Goal: Transaction & Acquisition: Book appointment/travel/reservation

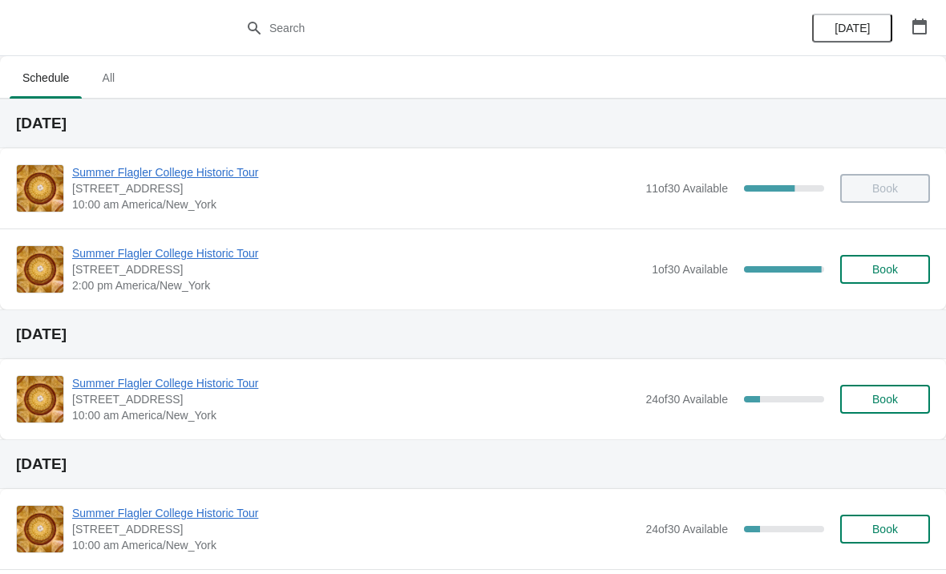
click at [887, 272] on span "Book" at bounding box center [886, 269] width 26 height 13
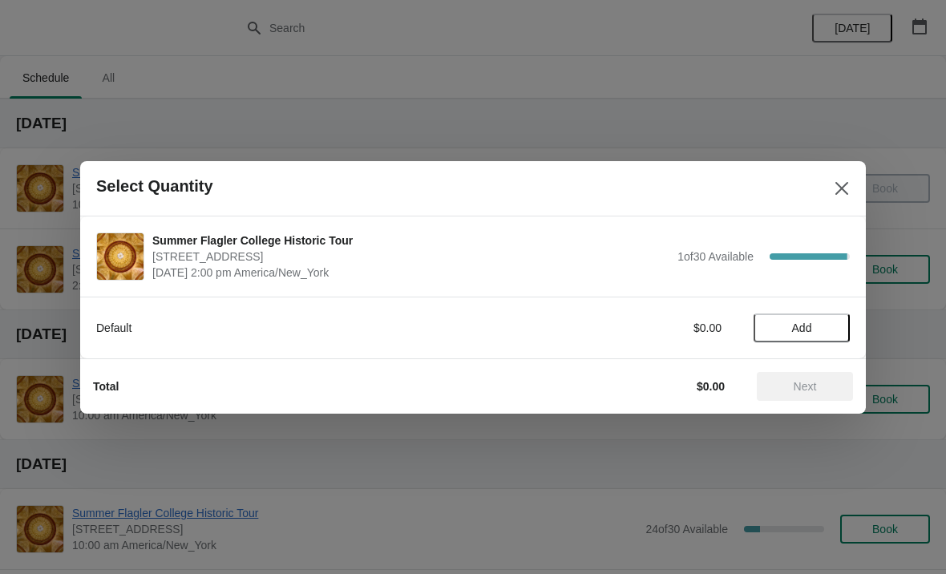
click at [822, 310] on div "Default $0.00 Add" at bounding box center [473, 320] width 754 height 45
click at [801, 319] on button "Add" at bounding box center [802, 328] width 96 height 29
click at [829, 322] on icon at bounding box center [829, 327] width 17 height 17
click at [797, 383] on span "Next" at bounding box center [805, 386] width 23 height 13
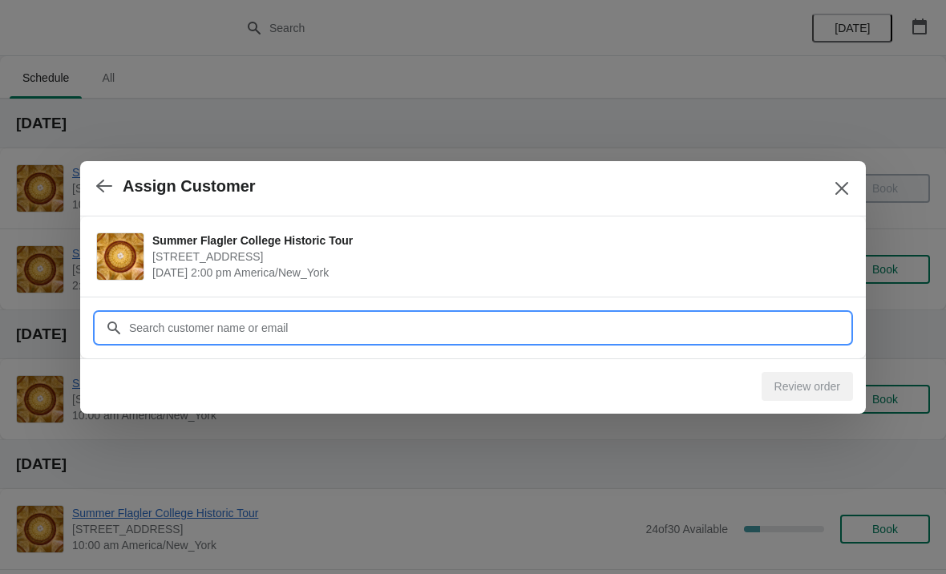
click at [758, 335] on input "Customer" at bounding box center [489, 328] width 722 height 29
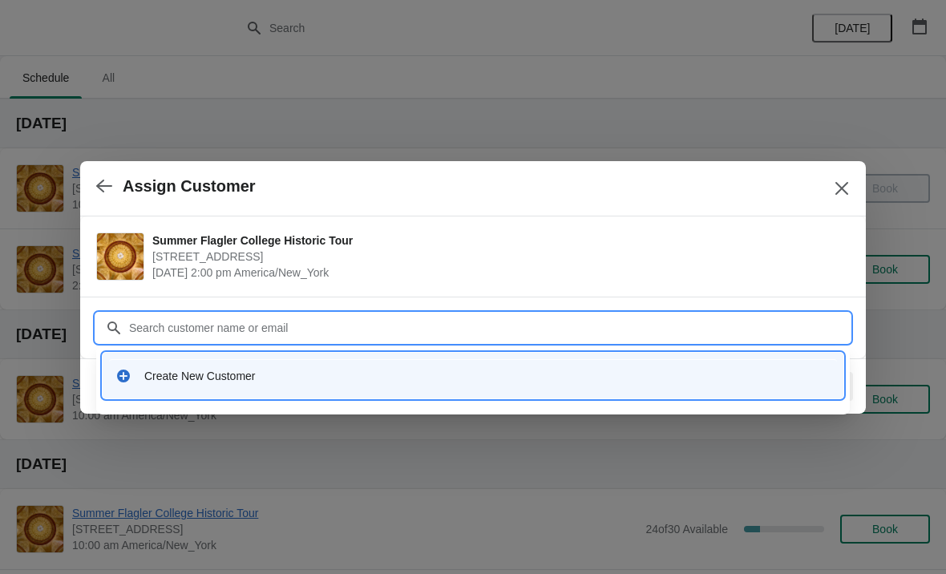
click at [166, 382] on div "Create New Customer" at bounding box center [487, 376] width 686 height 16
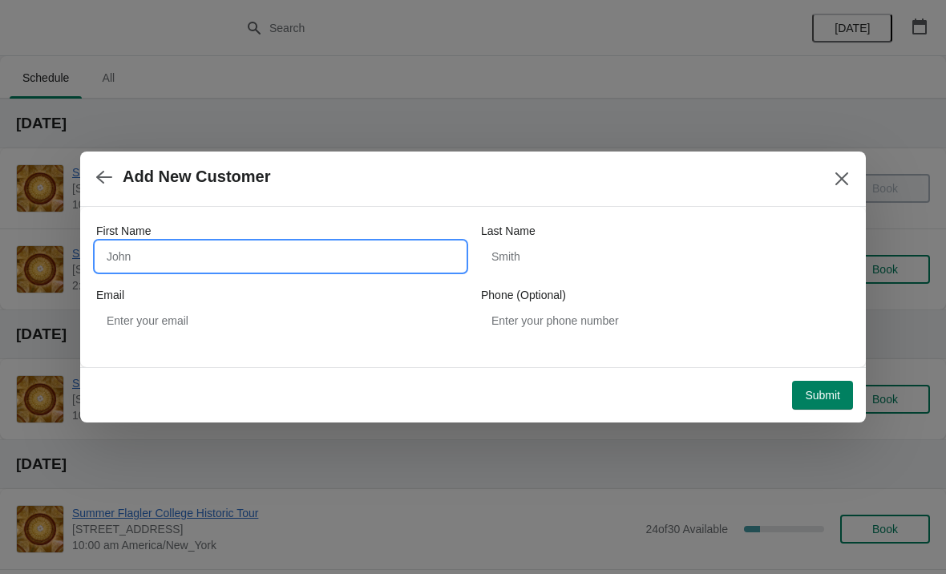
click at [147, 255] on input "First Name" at bounding box center [280, 256] width 369 height 29
type input "[PERSON_NAME]"
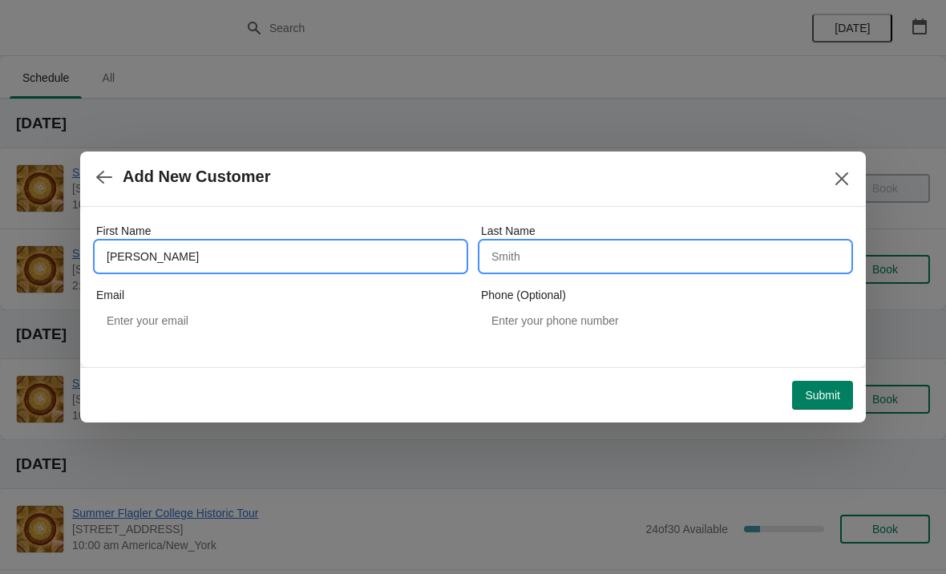
click at [700, 260] on input "Last Name" at bounding box center [665, 256] width 369 height 29
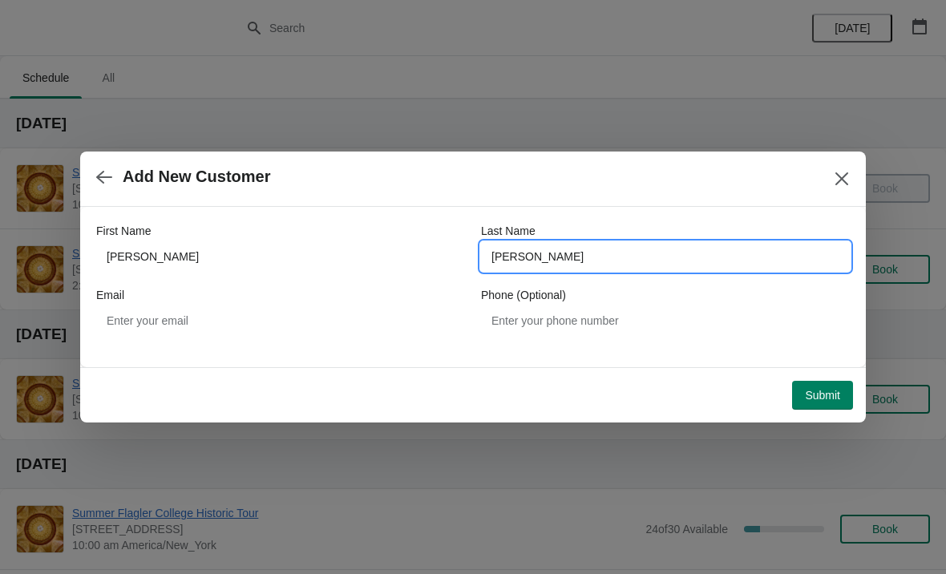
type input "[PERSON_NAME]"
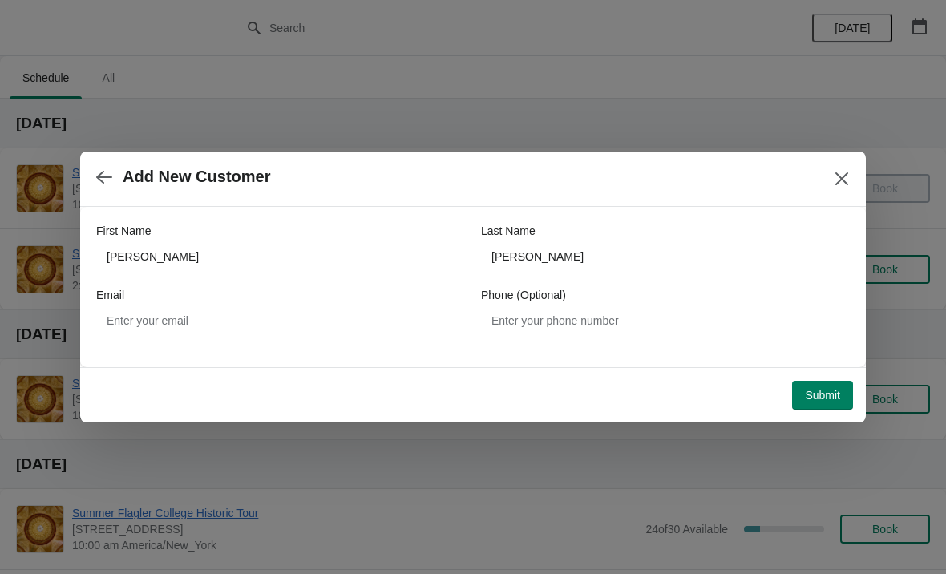
click at [819, 394] on span "Submit" at bounding box center [822, 395] width 35 height 13
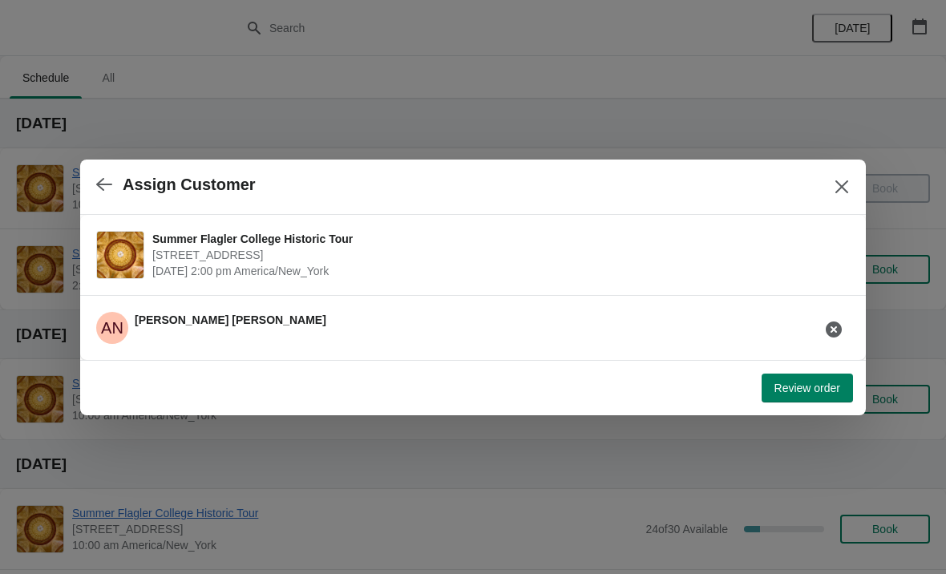
click at [114, 196] on button "button" at bounding box center [104, 184] width 29 height 31
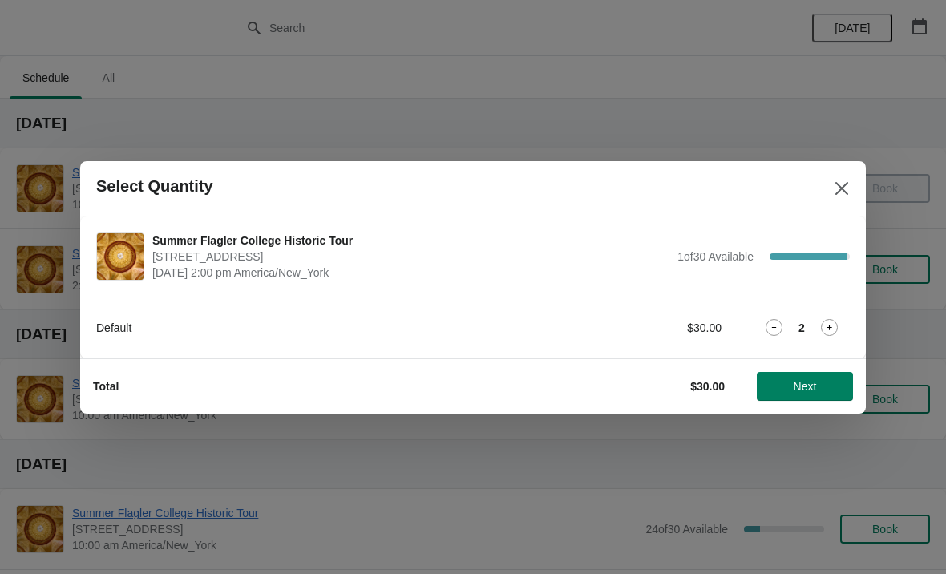
click at [768, 316] on div "Default $30.00 2" at bounding box center [473, 328] width 754 height 29
click at [759, 323] on div "2" at bounding box center [802, 327] width 96 height 17
click at [779, 324] on icon at bounding box center [774, 327] width 17 height 17
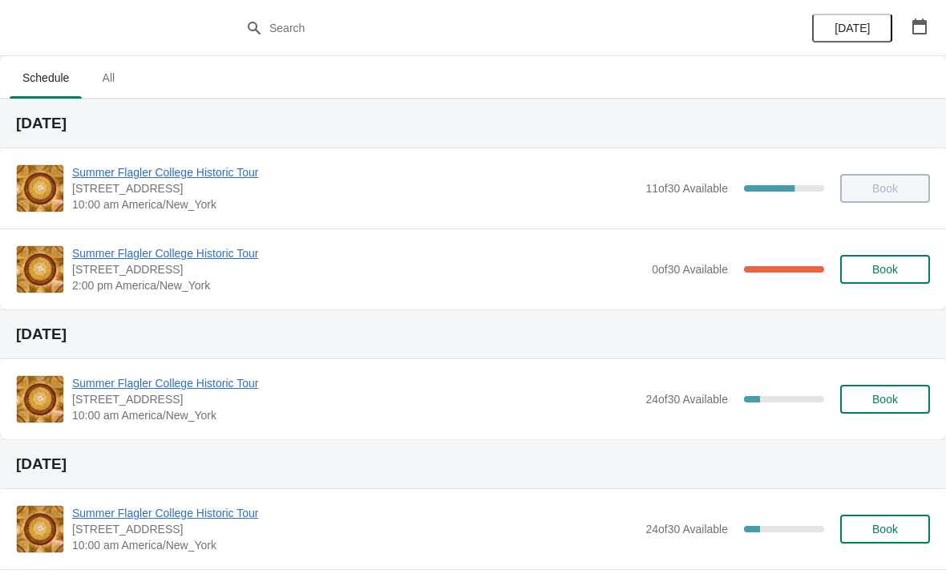
click at [887, 277] on button "Book" at bounding box center [885, 269] width 90 height 29
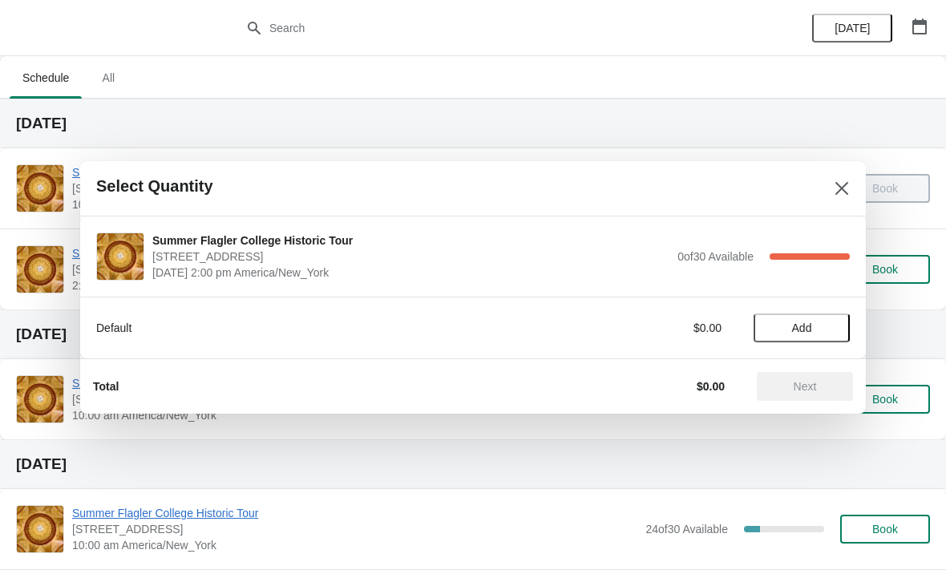
click at [805, 334] on span "Add" at bounding box center [802, 328] width 20 height 13
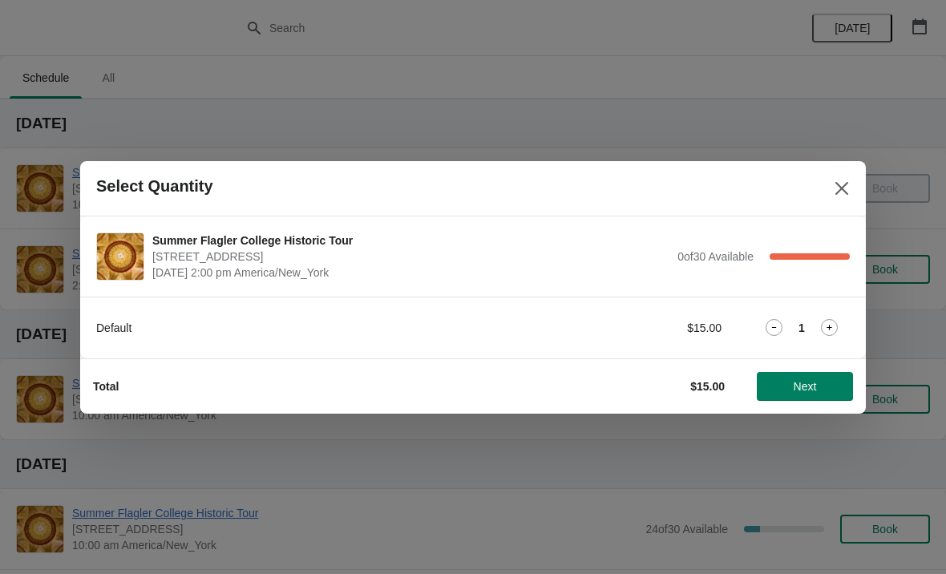
click at [824, 325] on icon at bounding box center [829, 327] width 17 height 17
click at [770, 319] on icon at bounding box center [774, 327] width 17 height 17
click at [800, 388] on span "Next" at bounding box center [805, 386] width 23 height 13
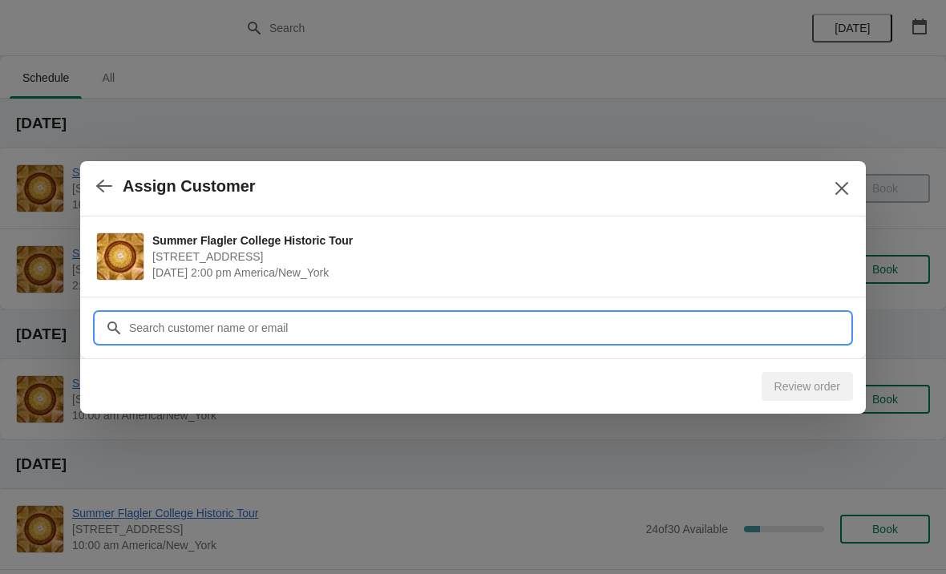
click at [775, 314] on input "Customer" at bounding box center [489, 328] width 722 height 29
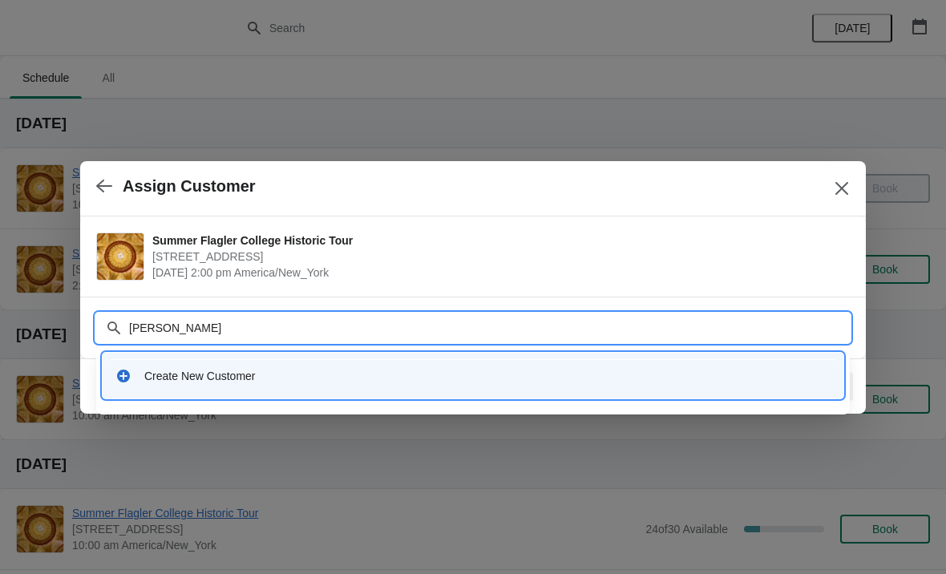
type input "Andrea na"
click at [133, 365] on div "Create New Customer" at bounding box center [473, 375] width 728 height 33
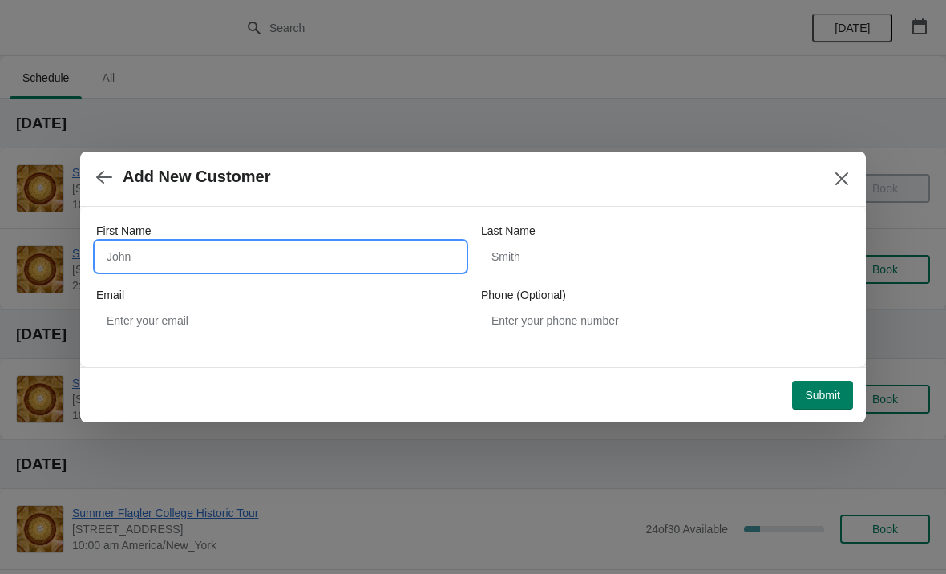
click at [121, 251] on input "First Name" at bounding box center [280, 256] width 369 height 29
type input "[PERSON_NAME]"
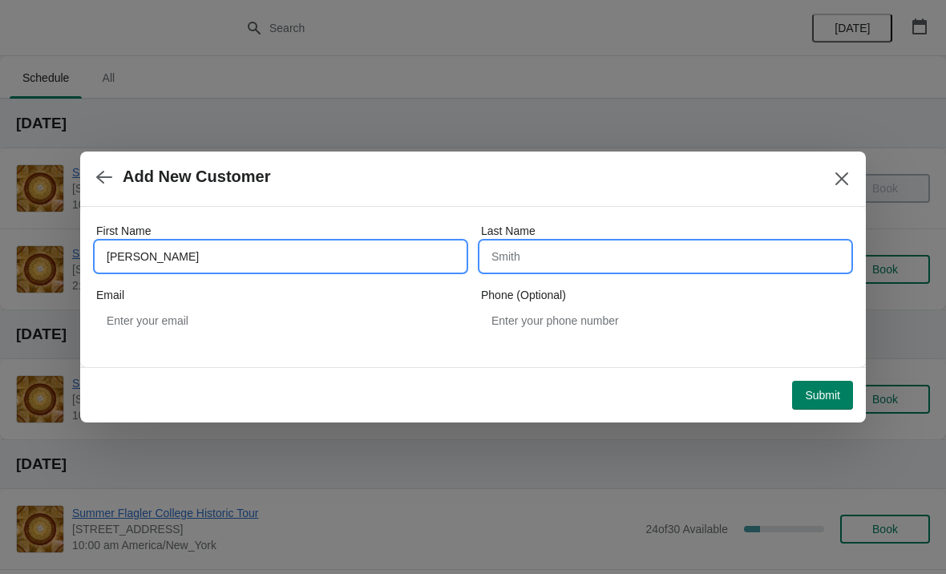
click at [520, 268] on input "Last Name" at bounding box center [665, 256] width 369 height 29
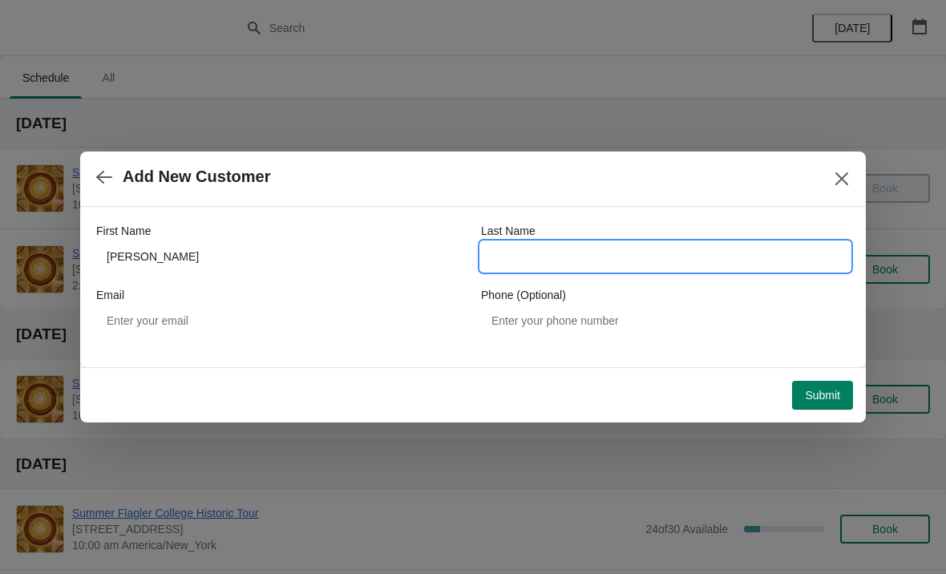
type input "A"
type input "[PERSON_NAME]"
click at [821, 376] on div "Submit" at bounding box center [470, 392] width 767 height 35
click at [834, 399] on span "Submit" at bounding box center [822, 395] width 35 height 13
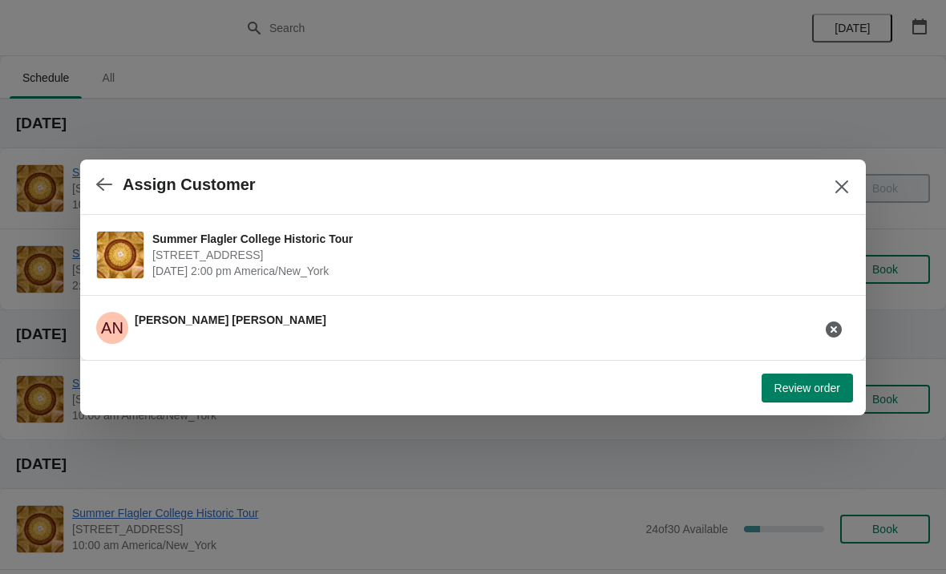
click at [812, 399] on button "Review order" at bounding box center [807, 388] width 91 height 29
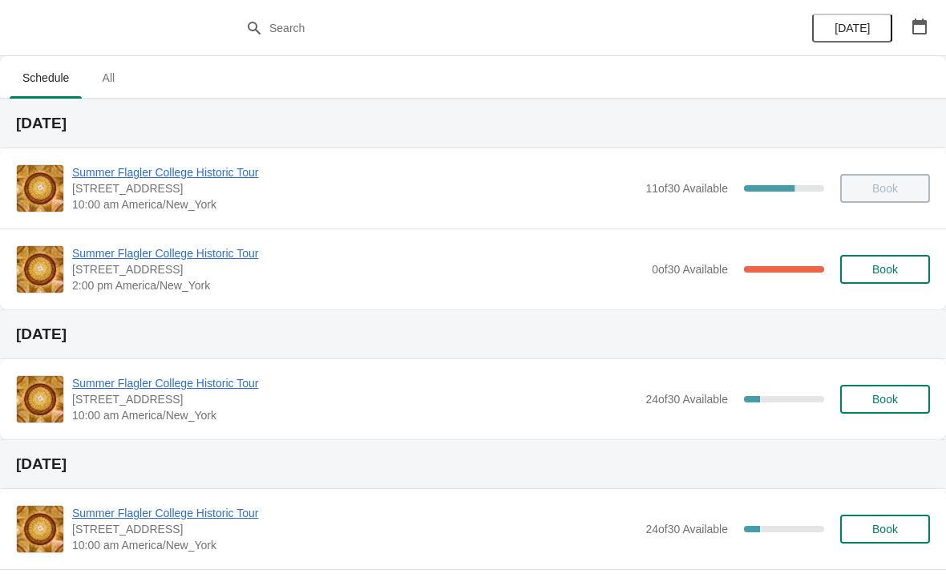
click at [133, 269] on span "[STREET_ADDRESS]" at bounding box center [358, 269] width 572 height 16
click at [114, 254] on span "Summer Flagler College Historic Tour" at bounding box center [358, 253] width 572 height 16
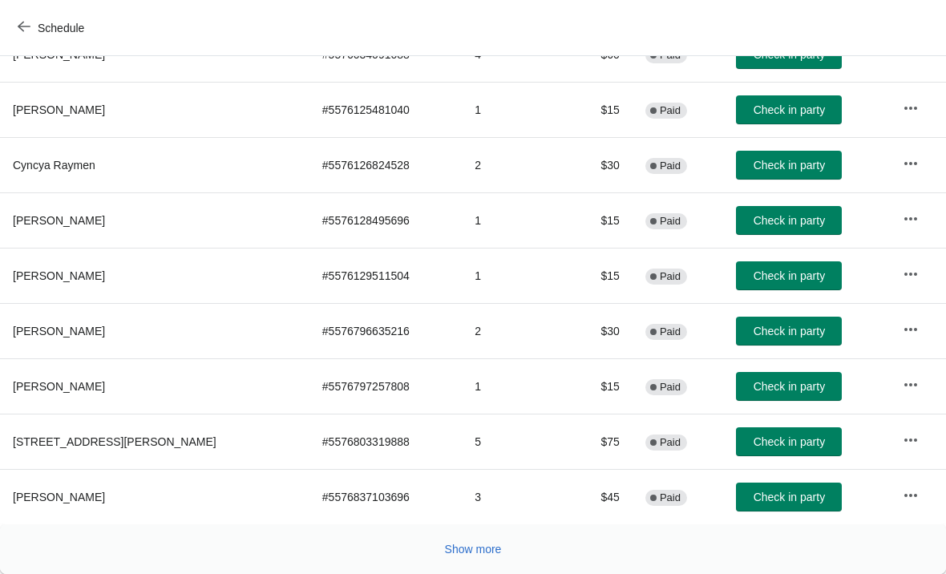
scroll to position [294, 0]
click at [494, 544] on span "Show more" at bounding box center [473, 549] width 57 height 13
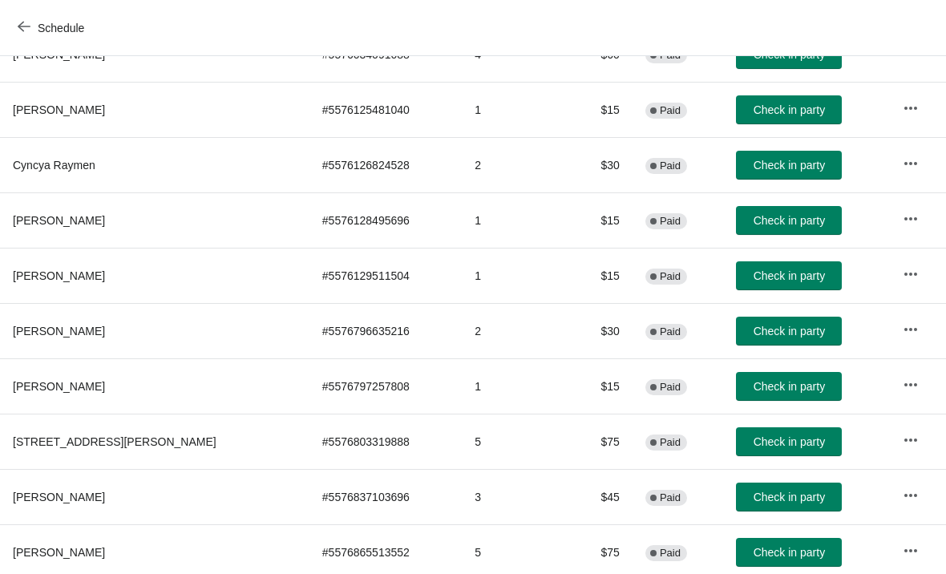
click at [795, 381] on span "Check in party" at bounding box center [789, 386] width 71 height 13
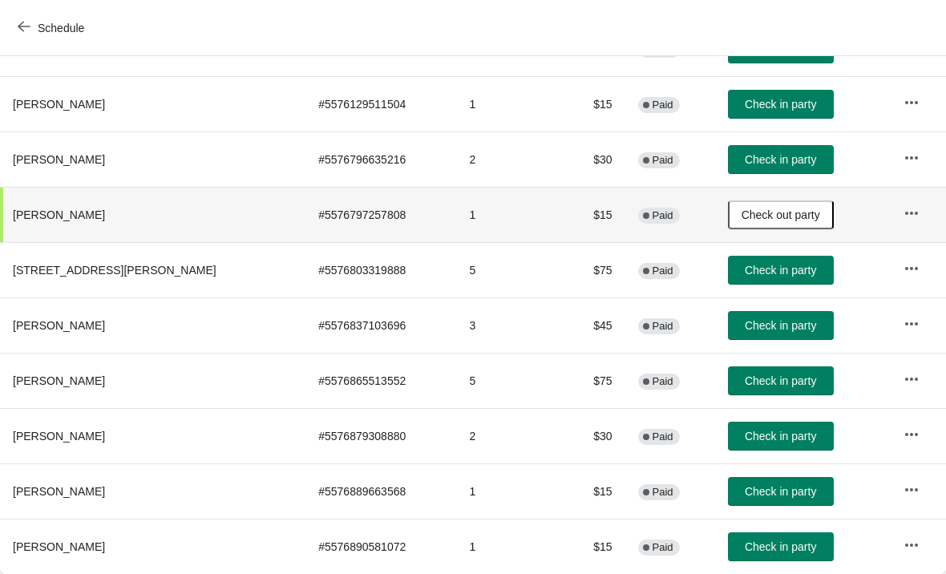
scroll to position [466, 0]
click at [773, 570] on td "Check in party" at bounding box center [803, 546] width 176 height 55
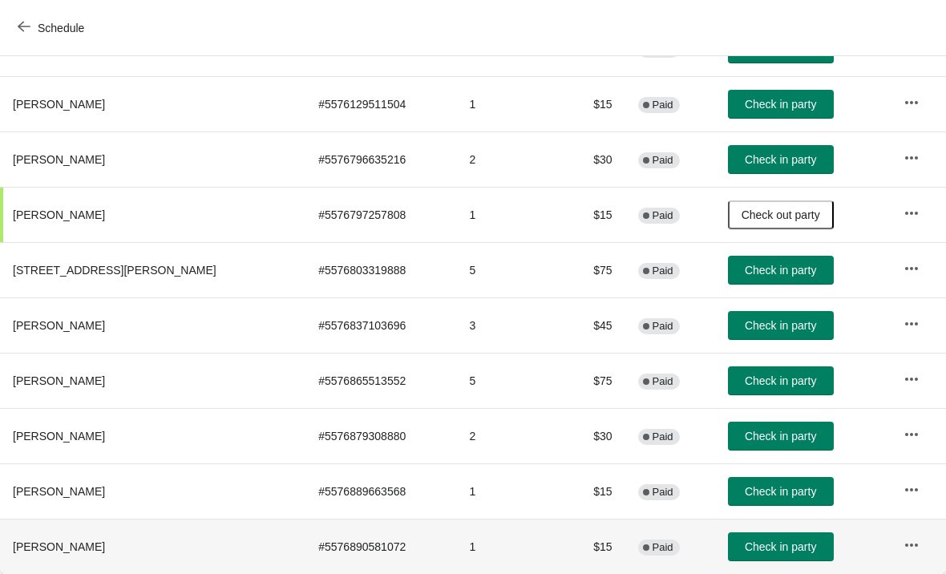
click at [780, 541] on span "Check in party" at bounding box center [780, 547] width 71 height 13
click at [816, 503] on button "Check in party" at bounding box center [781, 491] width 106 height 29
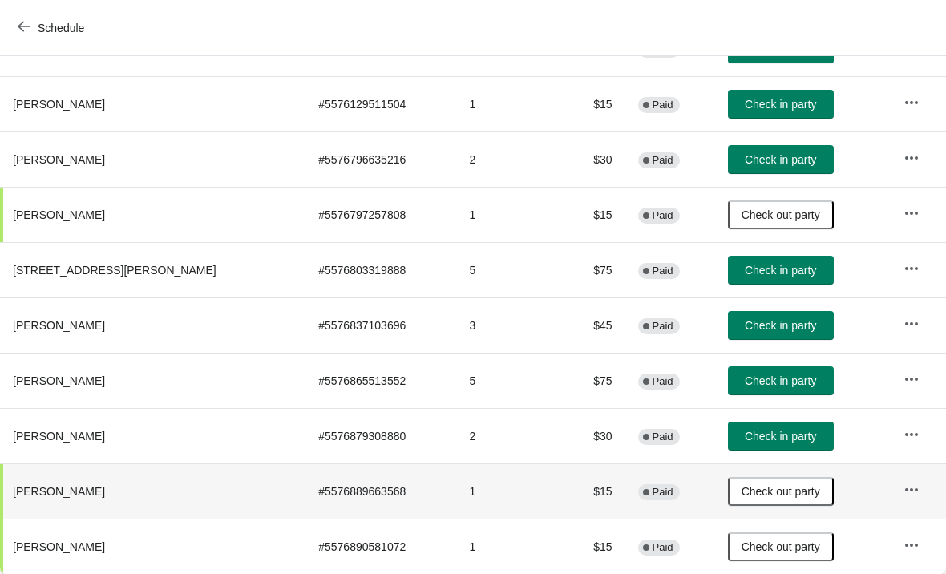
click at [800, 442] on span "Check in party" at bounding box center [780, 436] width 71 height 13
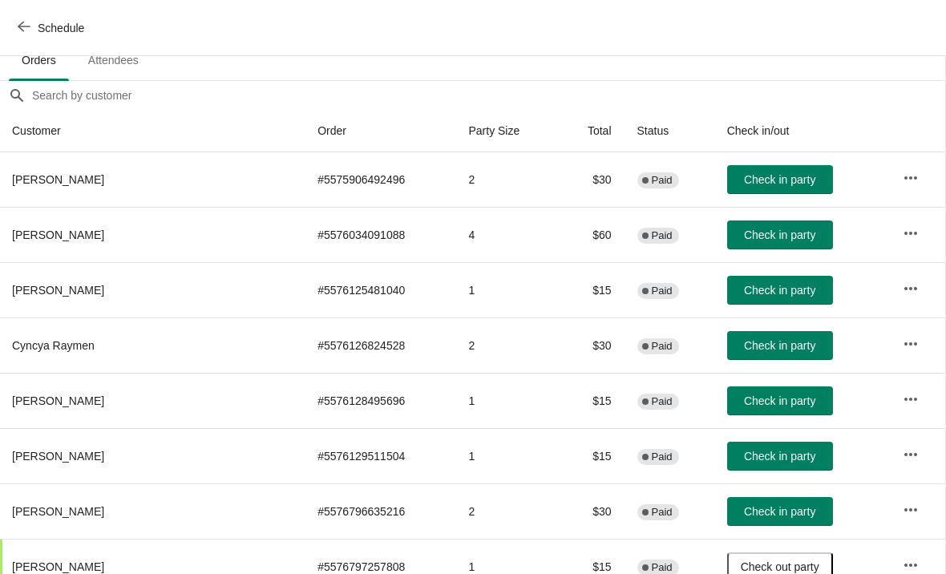
scroll to position [109, 1]
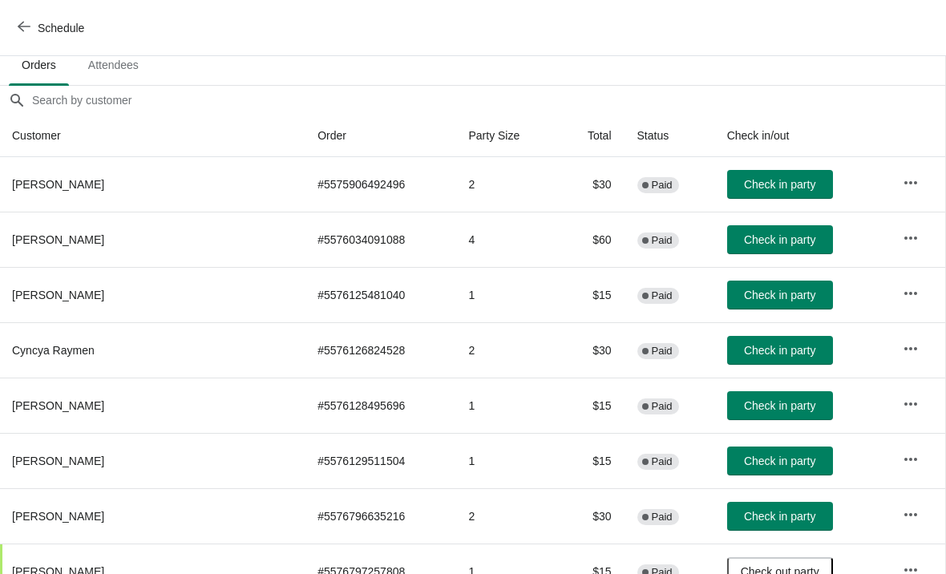
click at [790, 188] on span "Check in party" at bounding box center [779, 184] width 71 height 13
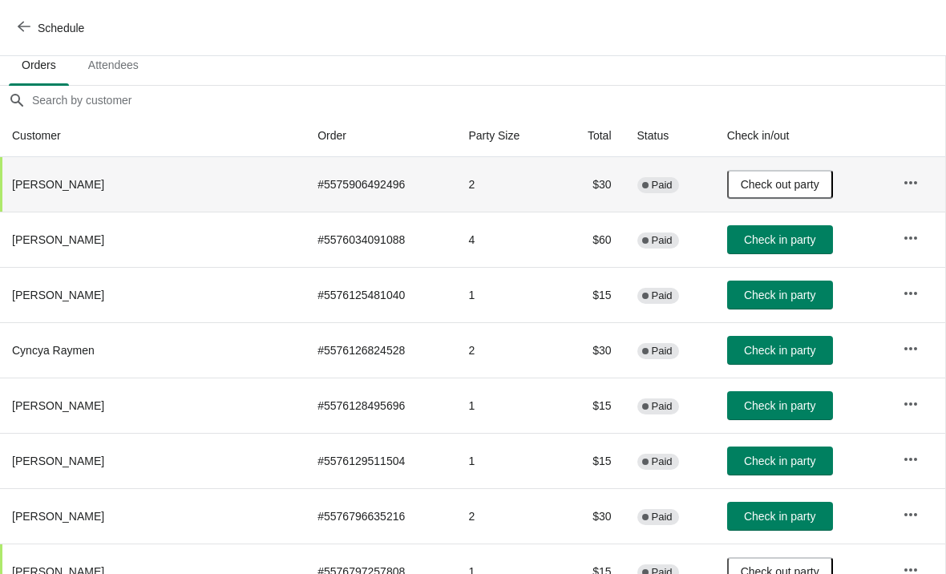
click at [759, 347] on span "Check in party" at bounding box center [779, 350] width 71 height 13
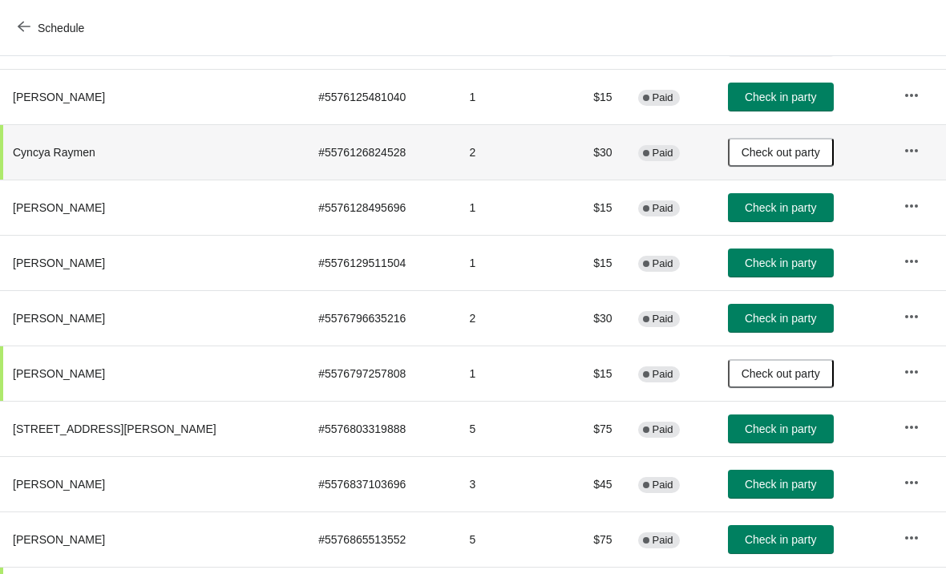
scroll to position [309, 0]
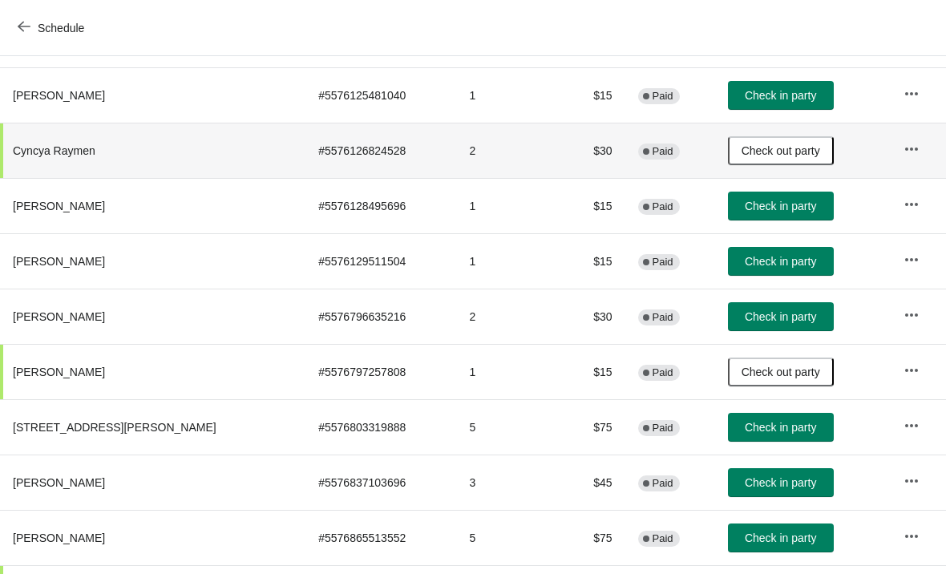
click at [796, 257] on span "Check in party" at bounding box center [780, 261] width 71 height 13
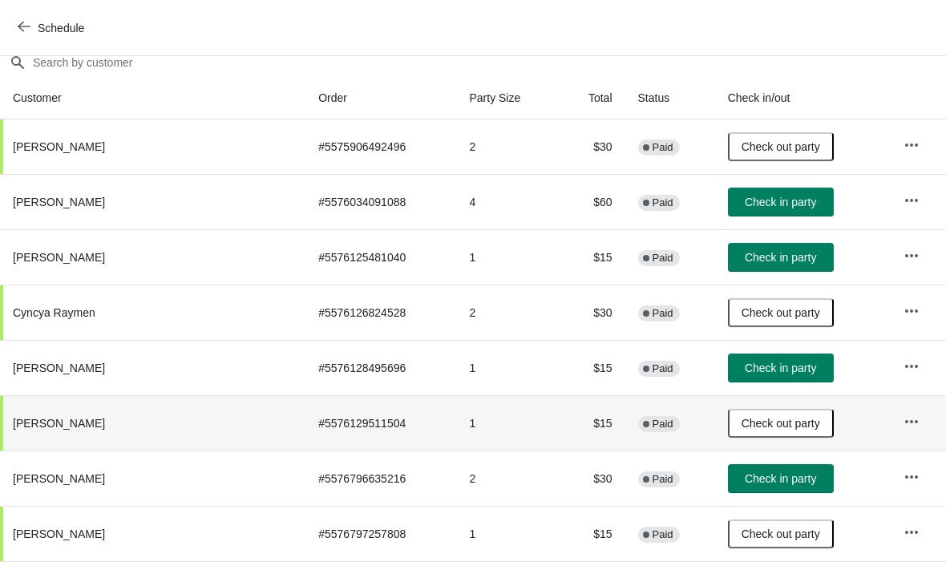
scroll to position [145, 0]
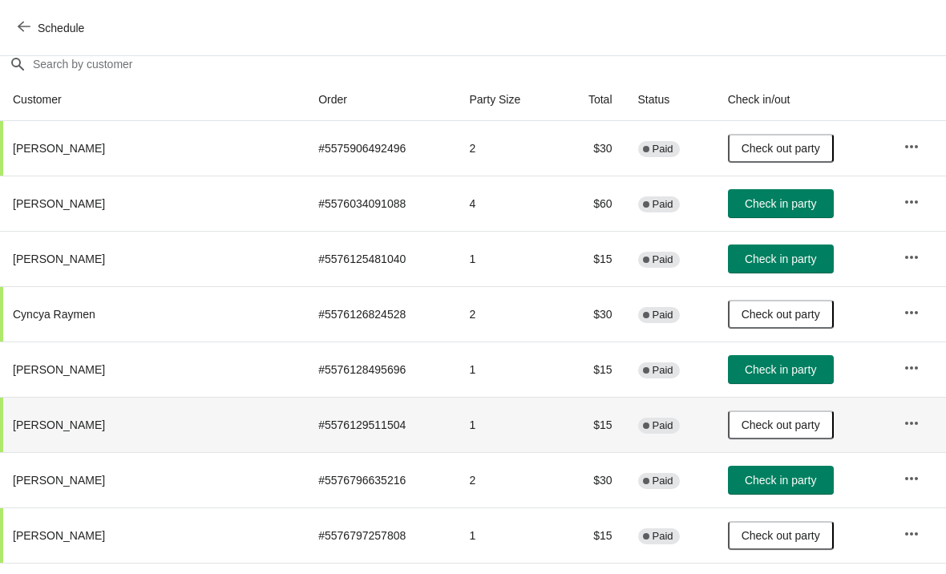
click at [772, 254] on span "Check in party" at bounding box center [780, 259] width 71 height 13
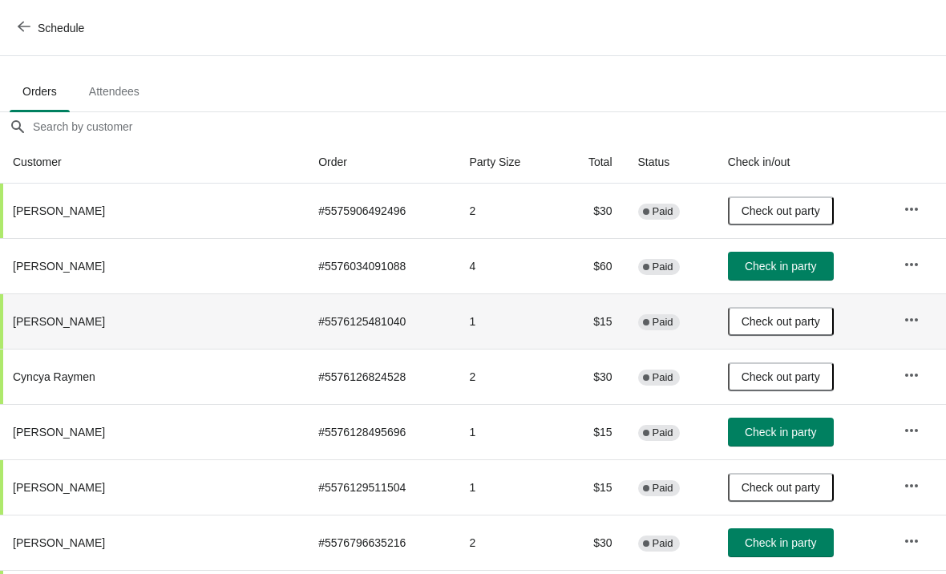
scroll to position [81, 0]
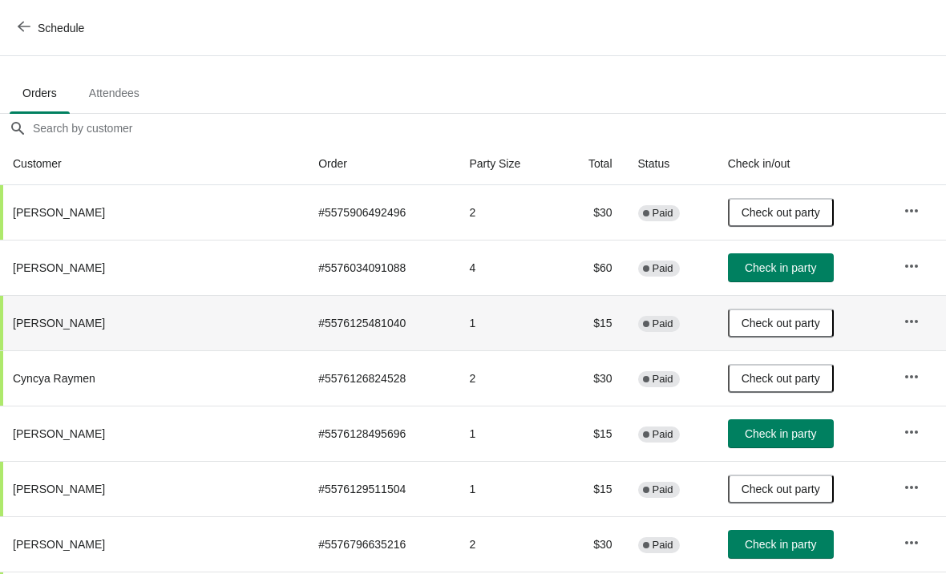
click at [766, 423] on button "Check in party" at bounding box center [781, 433] width 106 height 29
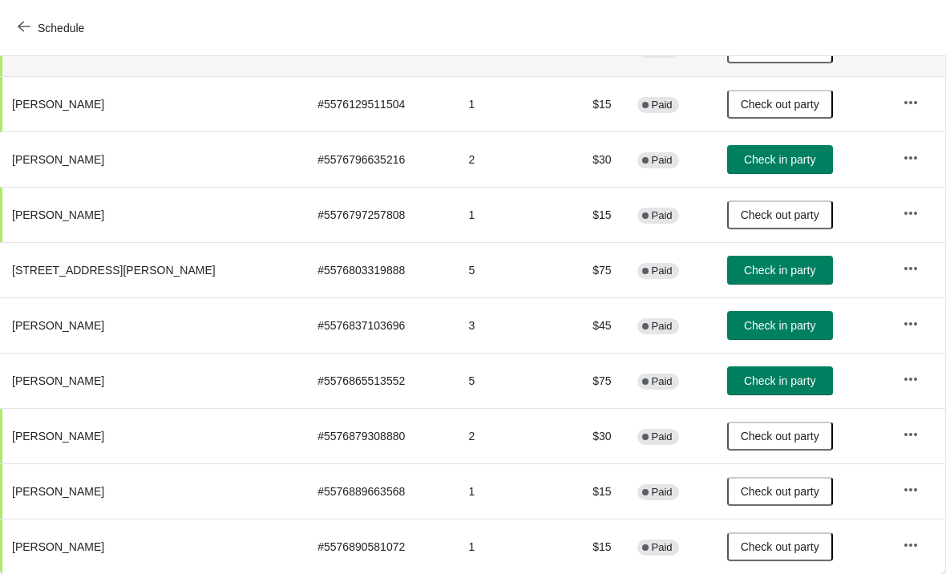
scroll to position [466, 1]
click at [745, 386] on span "Check in party" at bounding box center [779, 381] width 71 height 13
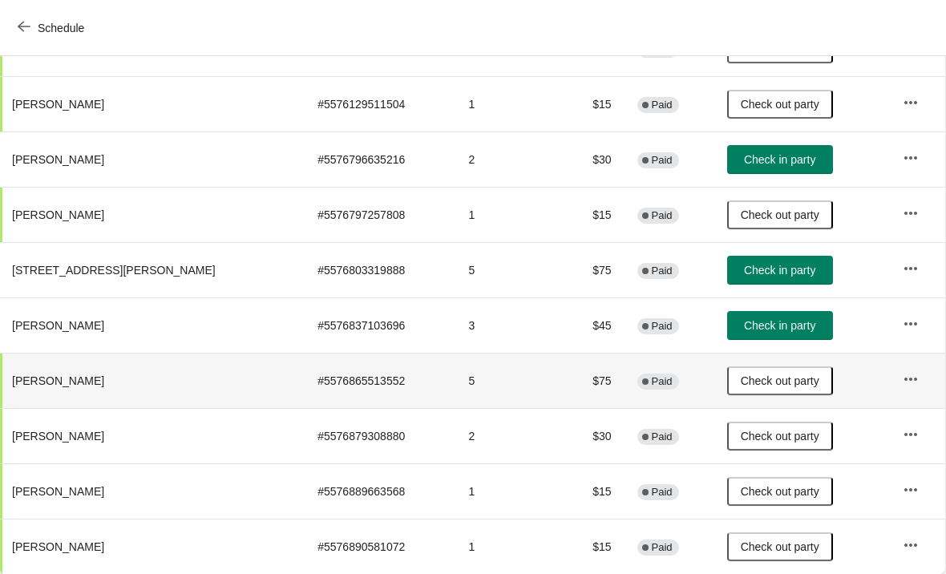
click at [794, 158] on span "Check in party" at bounding box center [779, 159] width 71 height 13
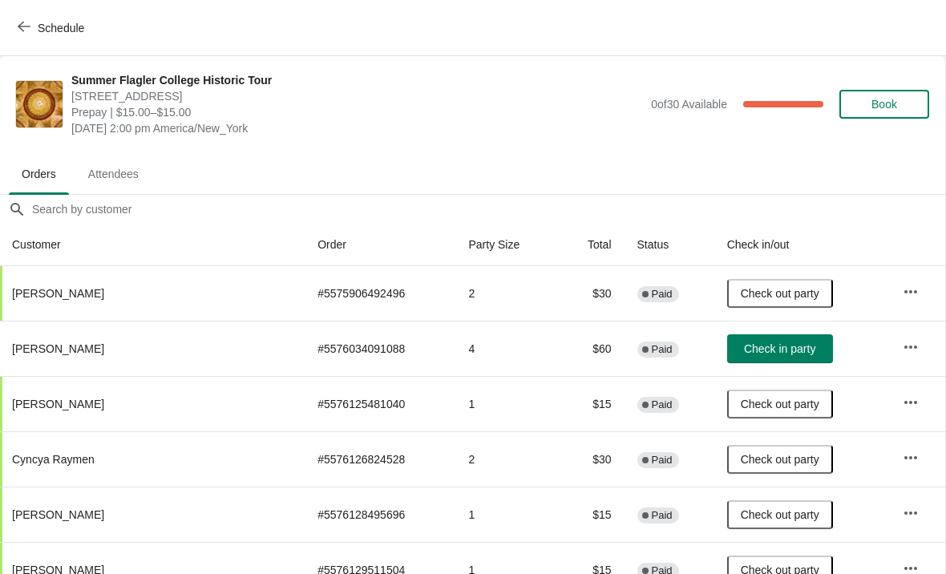
scroll to position [0, 1]
click at [885, 92] on button "Book" at bounding box center [885, 104] width 90 height 29
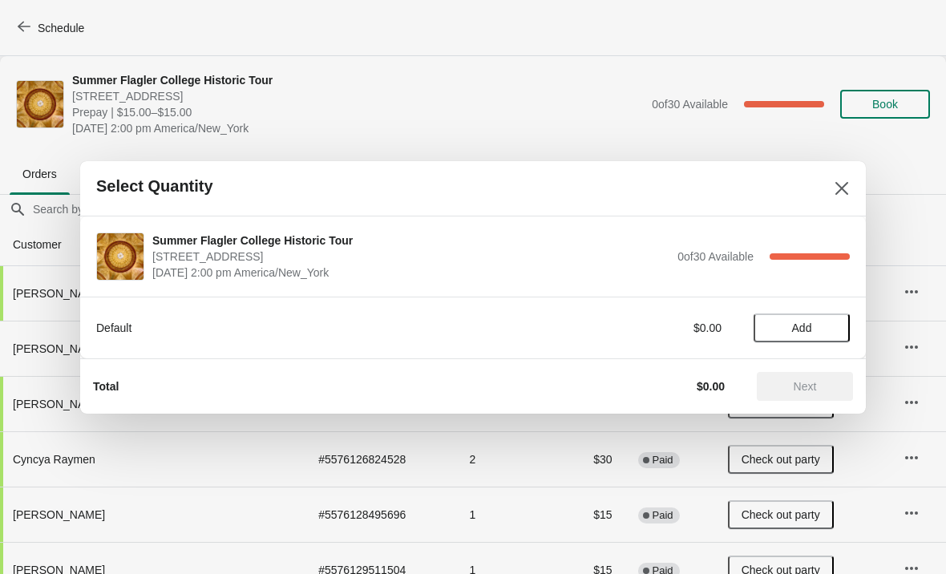
click at [774, 341] on button "Add" at bounding box center [802, 328] width 96 height 29
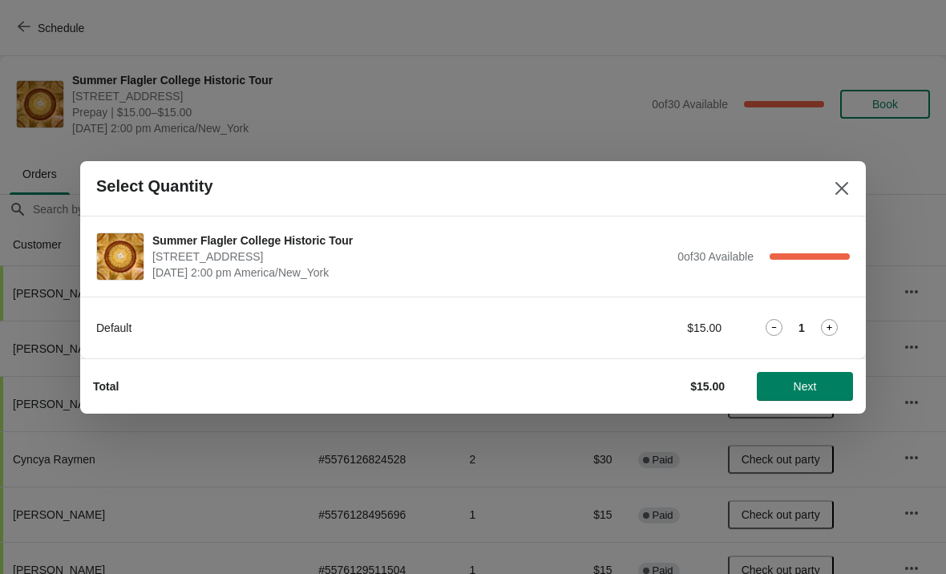
click at [826, 334] on icon at bounding box center [829, 327] width 17 height 17
click at [830, 335] on icon at bounding box center [829, 327] width 17 height 17
click at [772, 320] on icon at bounding box center [774, 327] width 17 height 17
click at [800, 393] on span "Next" at bounding box center [805, 386] width 23 height 13
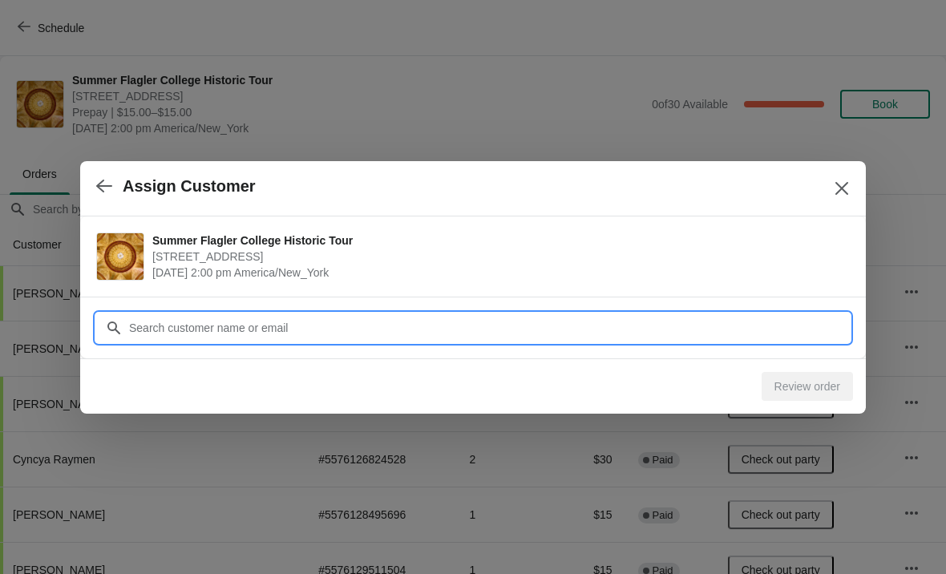
click at [139, 322] on input "Customer" at bounding box center [489, 328] width 722 height 29
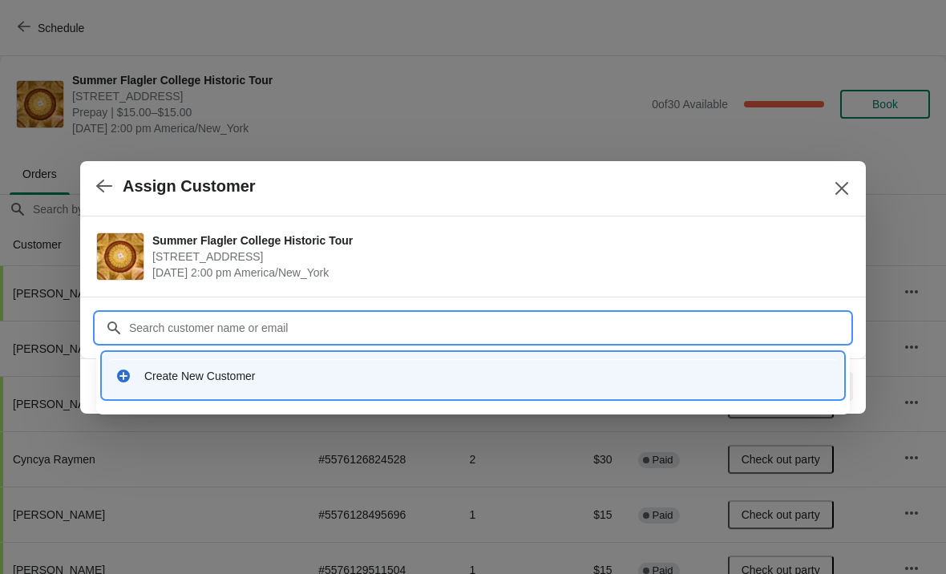
click at [123, 362] on div "Create New Customer" at bounding box center [473, 375] width 728 height 33
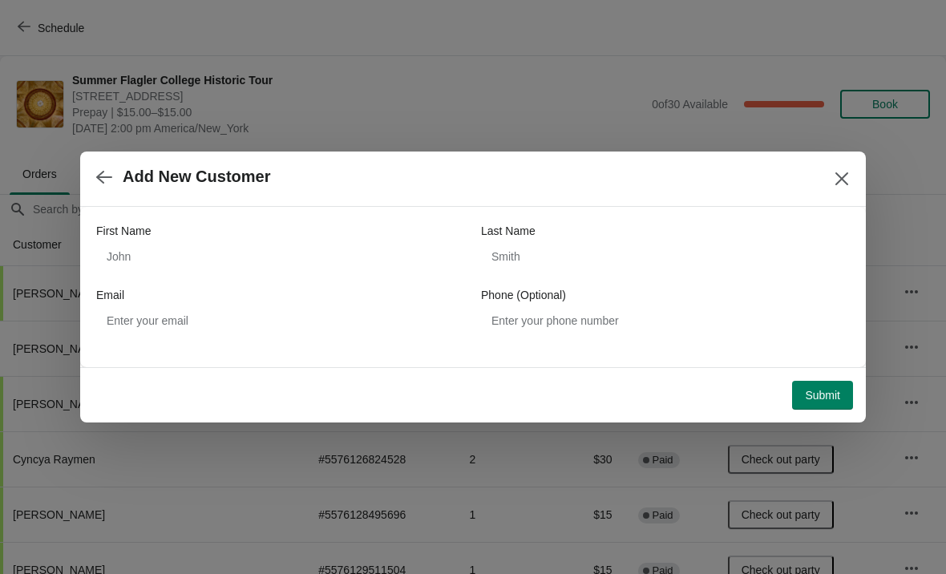
click at [128, 238] on label "First Name" at bounding box center [123, 231] width 55 height 16
click at [128, 242] on input "First Name" at bounding box center [280, 256] width 369 height 29
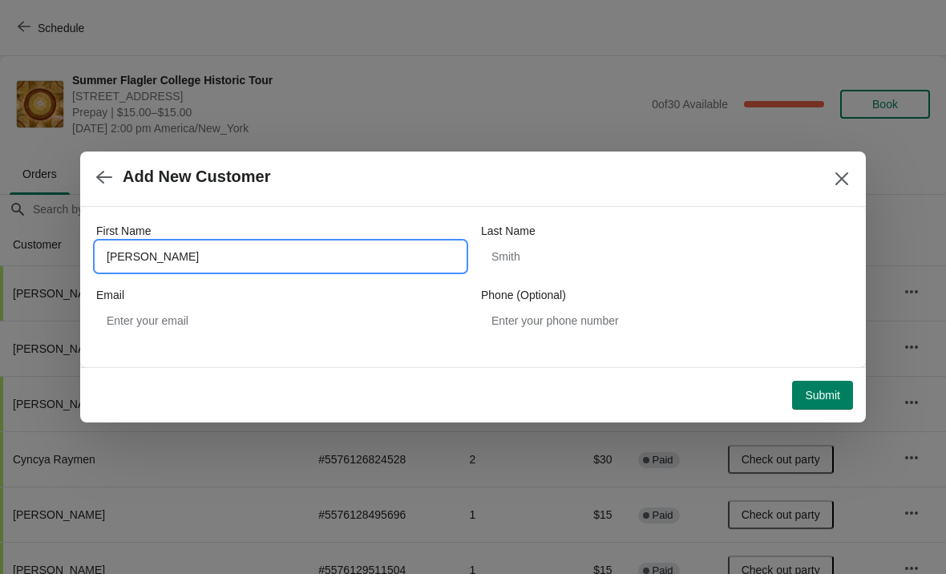
type input "Marie"
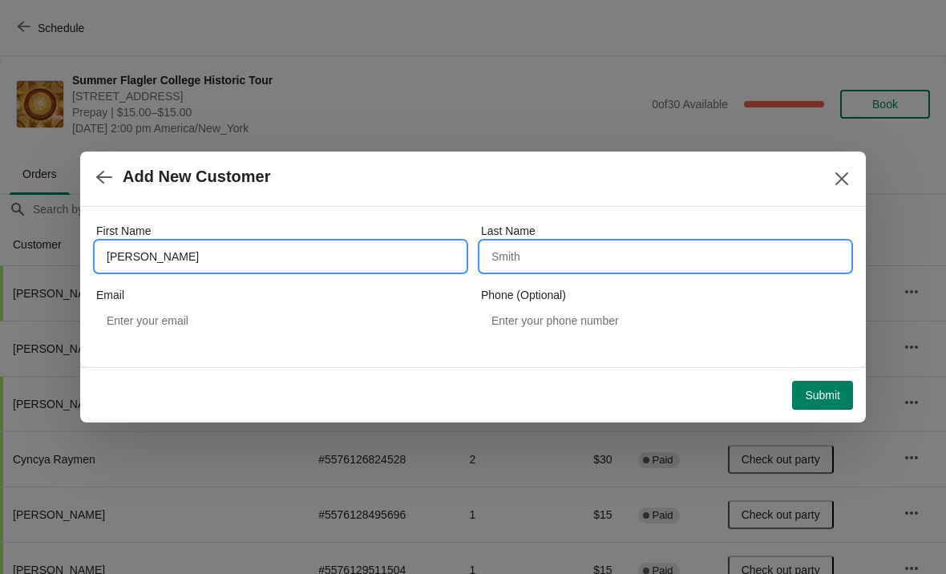
click at [712, 243] on input "Last Name" at bounding box center [665, 256] width 369 height 29
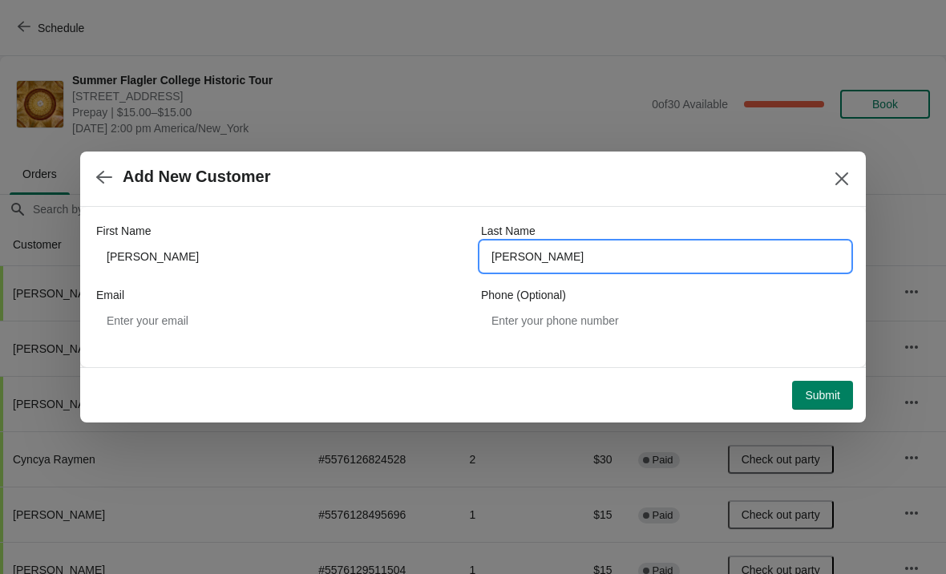
type input "Anderson"
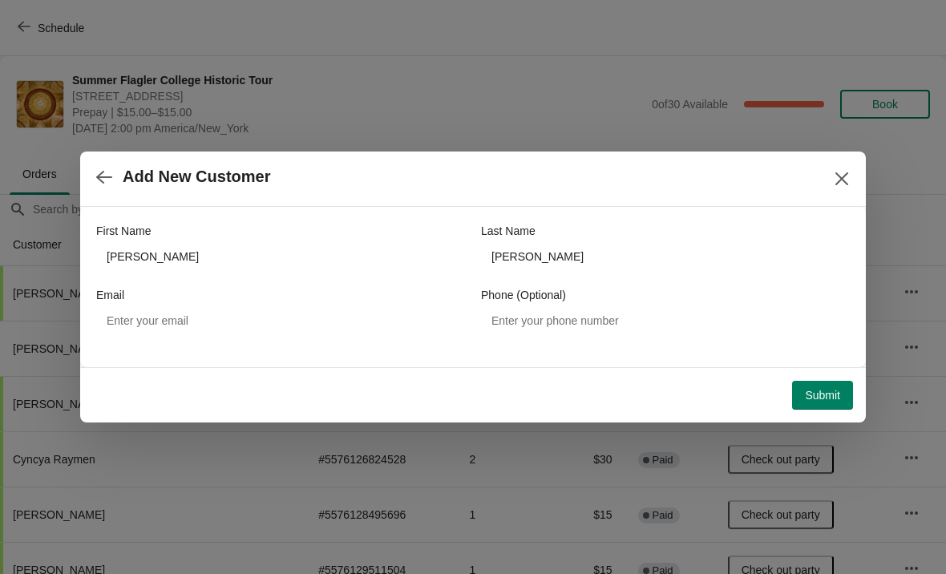
click at [817, 387] on button "Submit" at bounding box center [822, 395] width 61 height 29
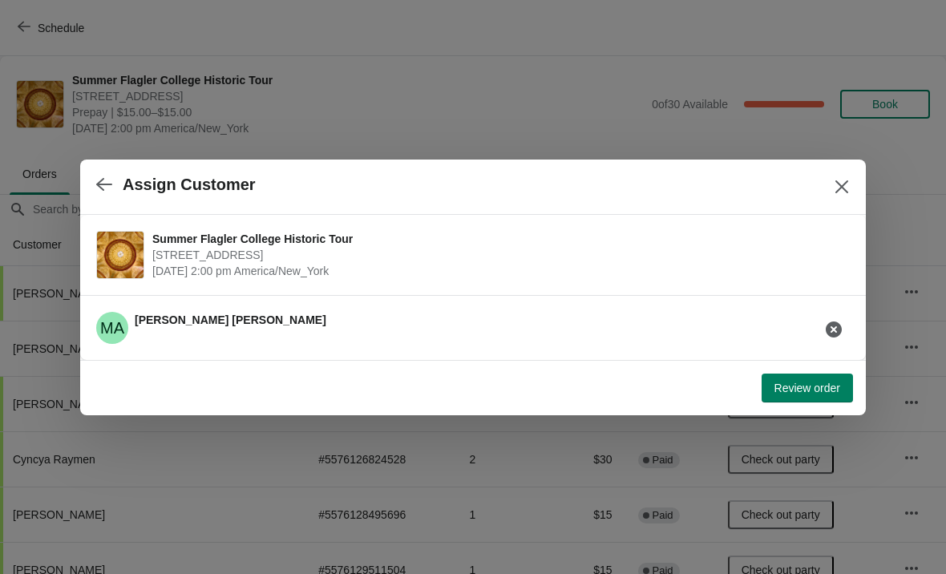
click at [818, 384] on span "Review order" at bounding box center [808, 388] width 66 height 13
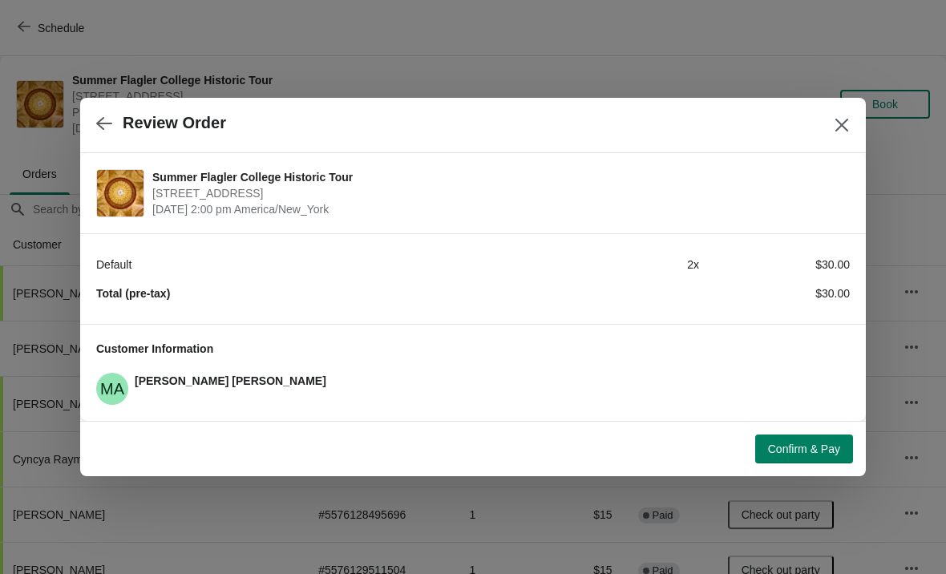
click at [840, 456] on button "Confirm & Pay" at bounding box center [804, 449] width 98 height 29
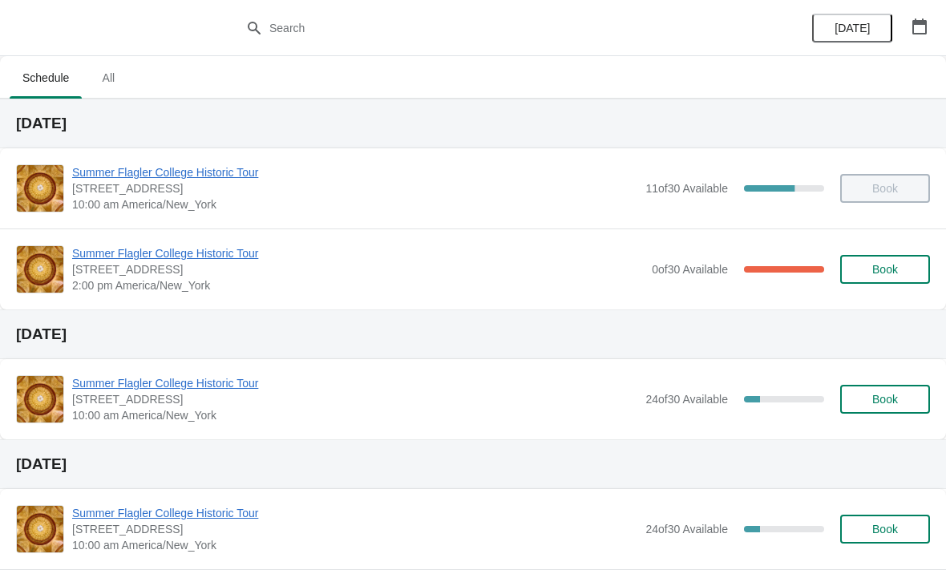
click at [115, 250] on span "Summer Flagler College Historic Tour" at bounding box center [358, 253] width 572 height 16
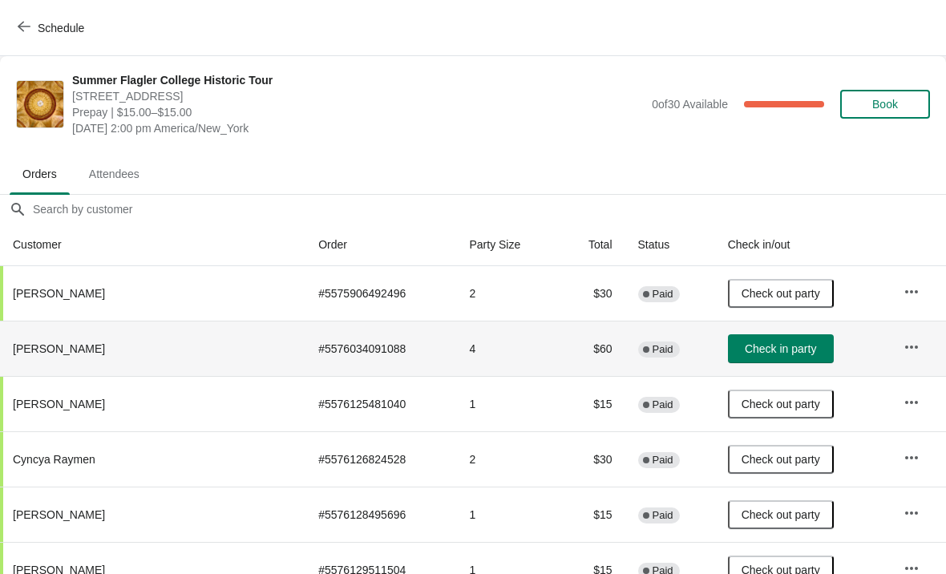
click at [763, 335] on button "Check in party" at bounding box center [781, 348] width 106 height 29
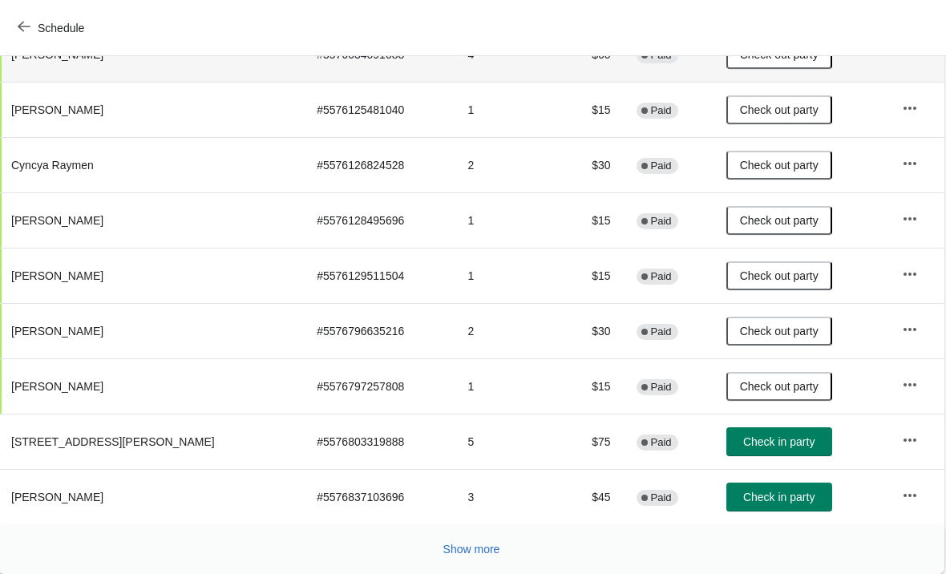
scroll to position [294, 1]
click at [456, 544] on span "Show more" at bounding box center [472, 549] width 57 height 13
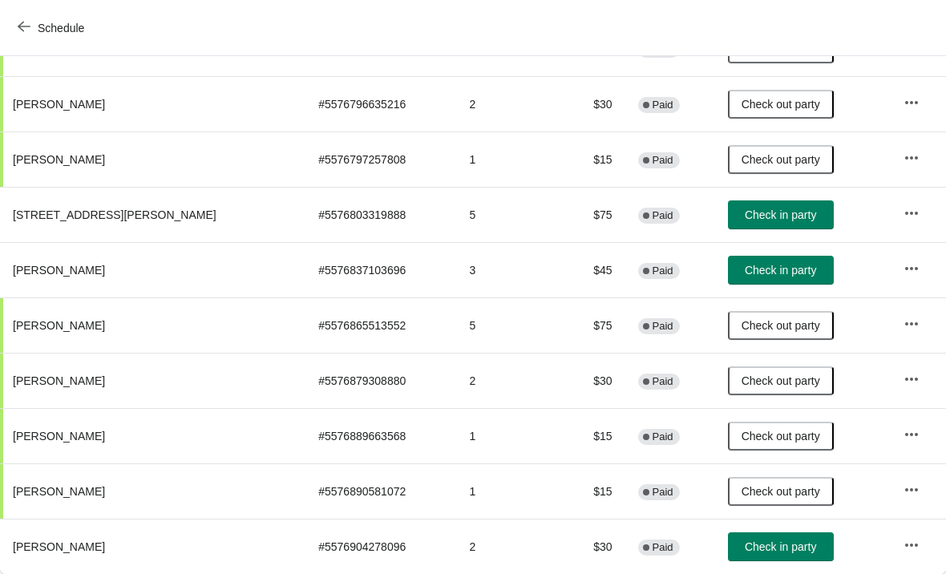
scroll to position [521, 0]
click at [798, 272] on span "Check in party" at bounding box center [780, 270] width 71 height 13
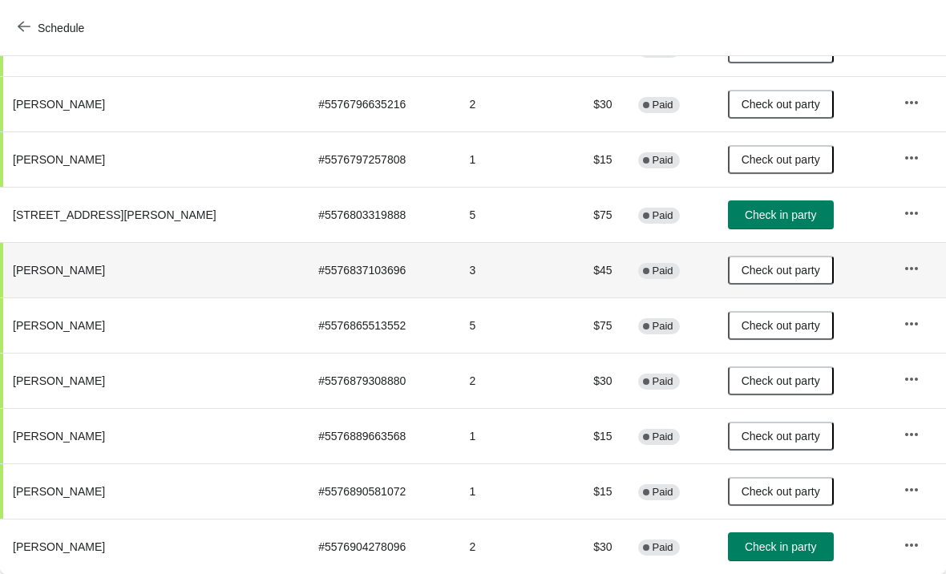
click at [802, 219] on span "Check in party" at bounding box center [780, 215] width 71 height 13
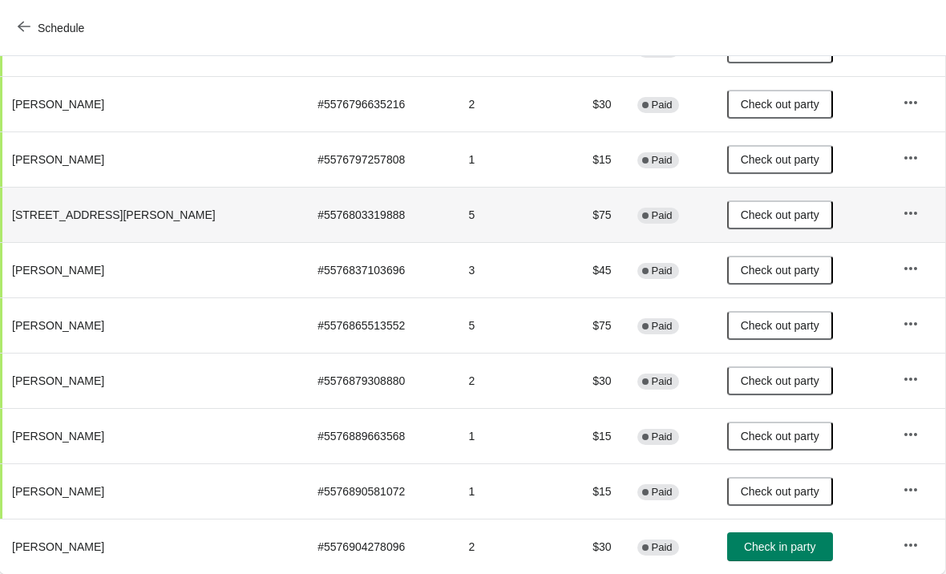
scroll to position [521, 1]
click at [822, 543] on button "Check in party" at bounding box center [780, 546] width 106 height 29
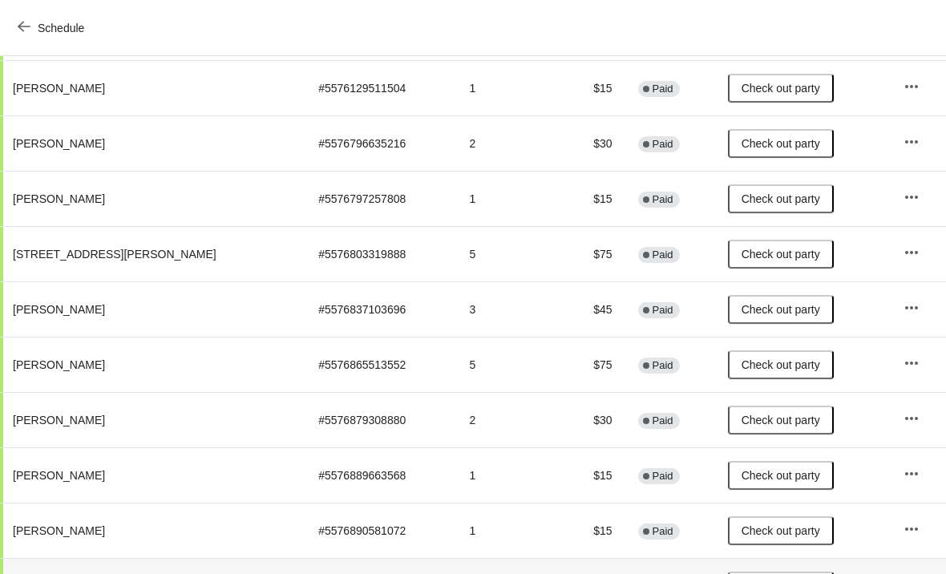
scroll to position [484, 0]
